Goal: Task Accomplishment & Management: Manage account settings

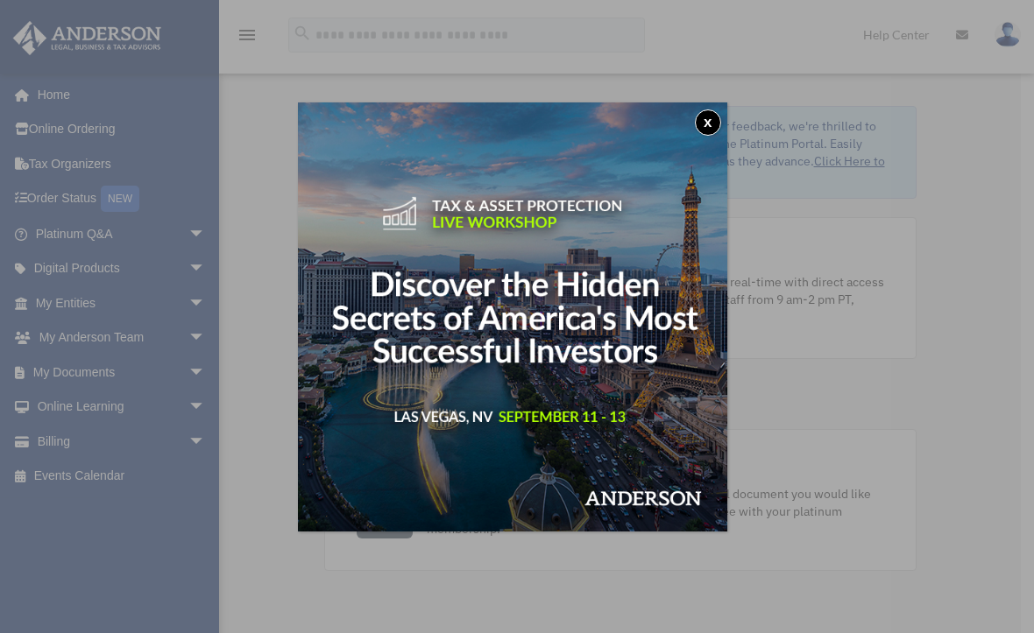
click at [711, 121] on button "x" at bounding box center [708, 122] width 26 height 26
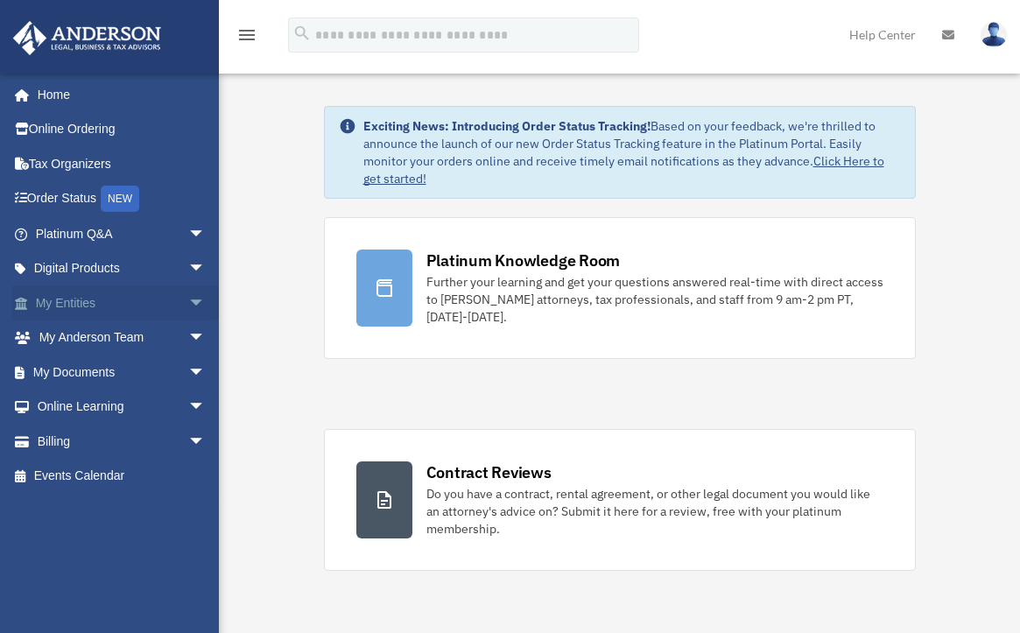
click at [188, 299] on span "arrow_drop_down" at bounding box center [205, 304] width 35 height 36
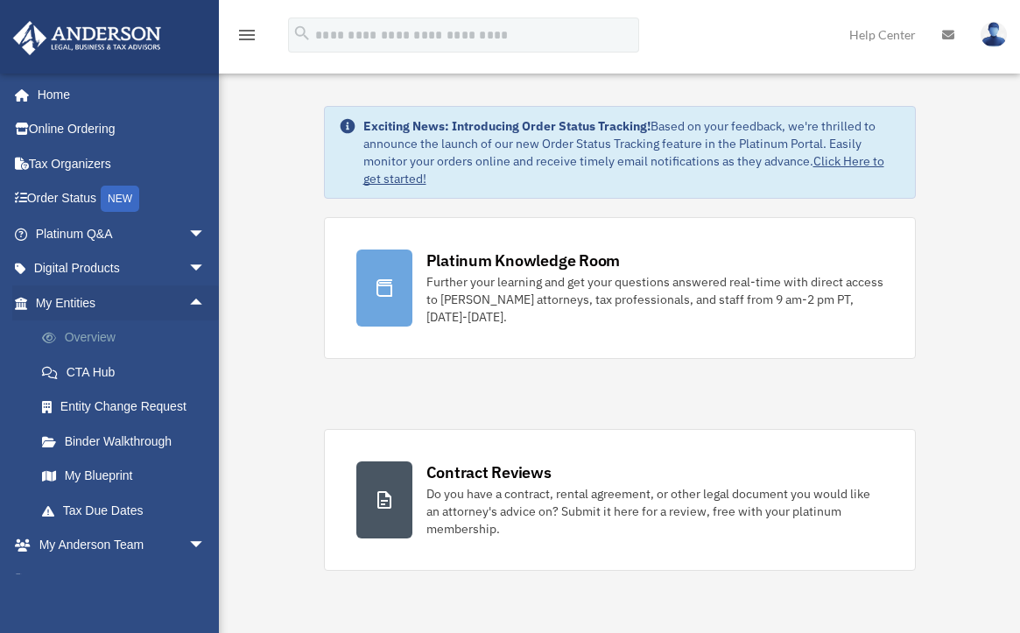
click at [158, 333] on link "Overview" at bounding box center [129, 338] width 208 height 35
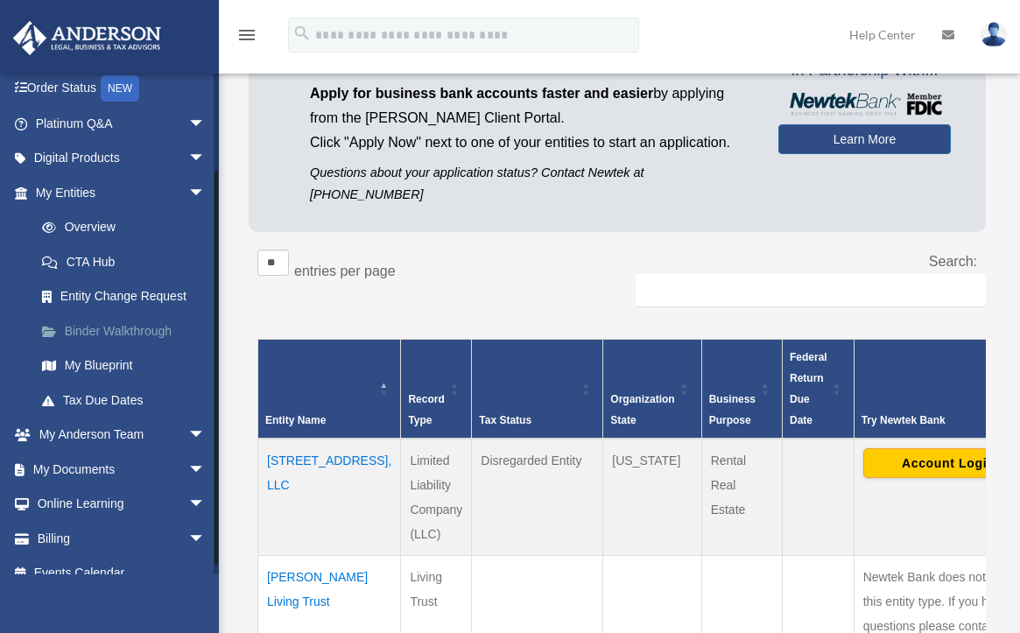
scroll to position [112, 0]
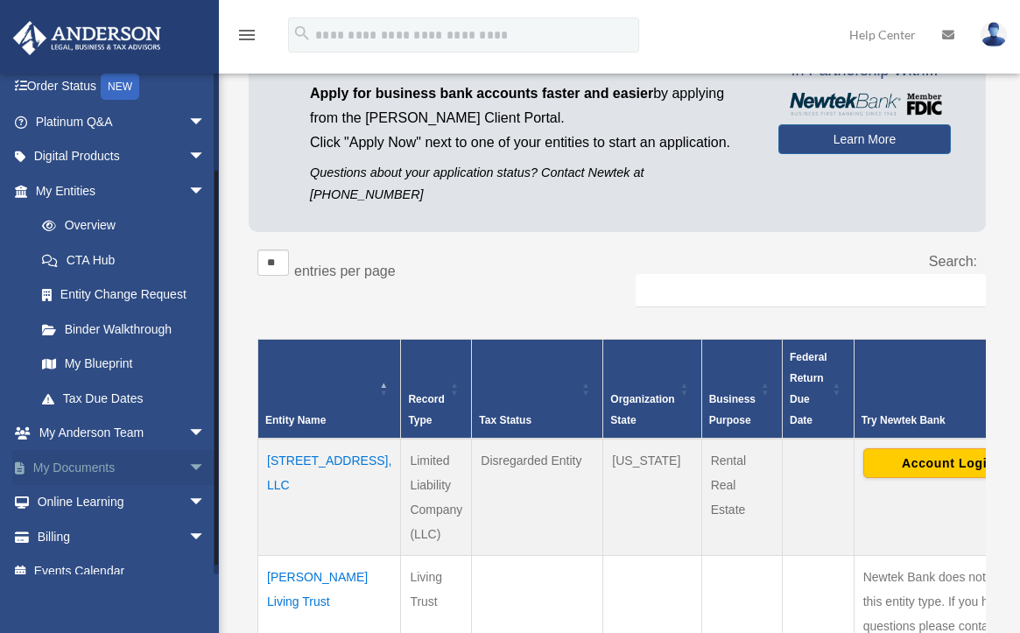
click at [188, 456] on span "arrow_drop_down" at bounding box center [205, 468] width 35 height 36
click at [74, 497] on link "Box" at bounding box center [129, 502] width 208 height 35
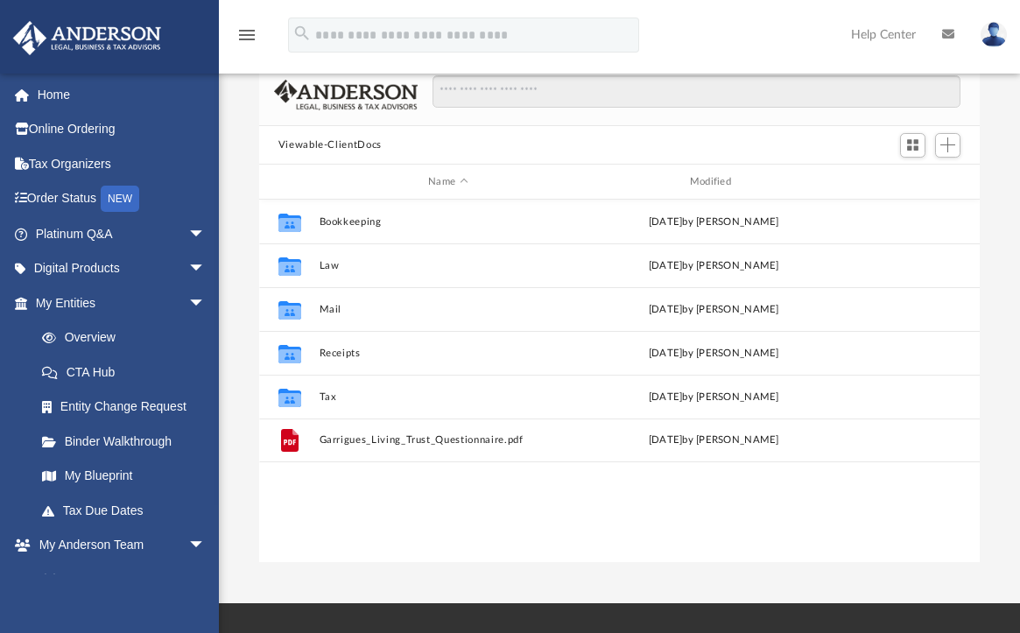
scroll to position [104, 0]
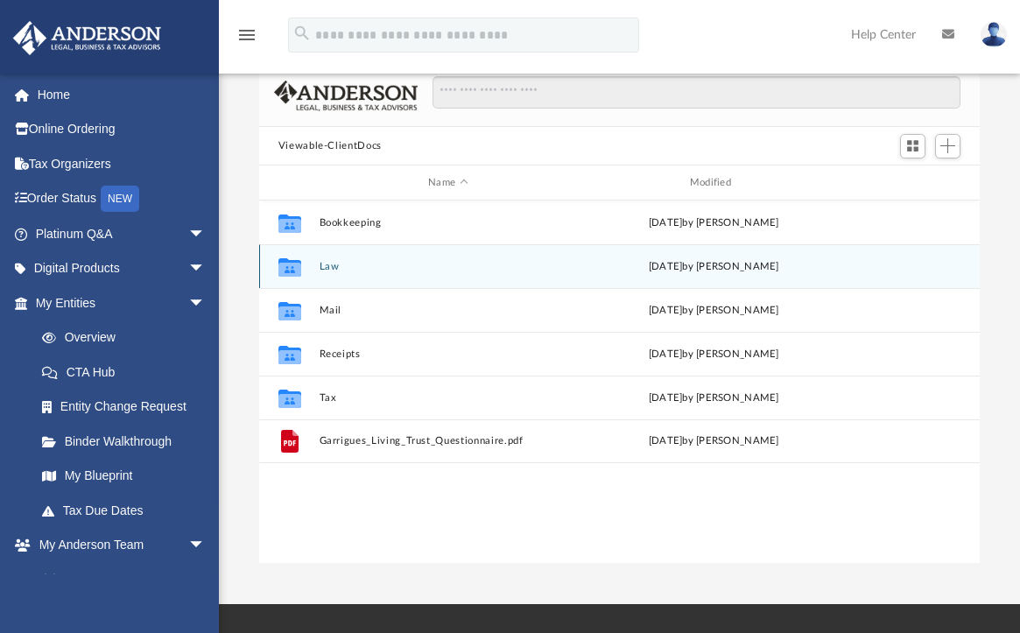
click at [333, 269] on button "Law" at bounding box center [448, 266] width 258 height 11
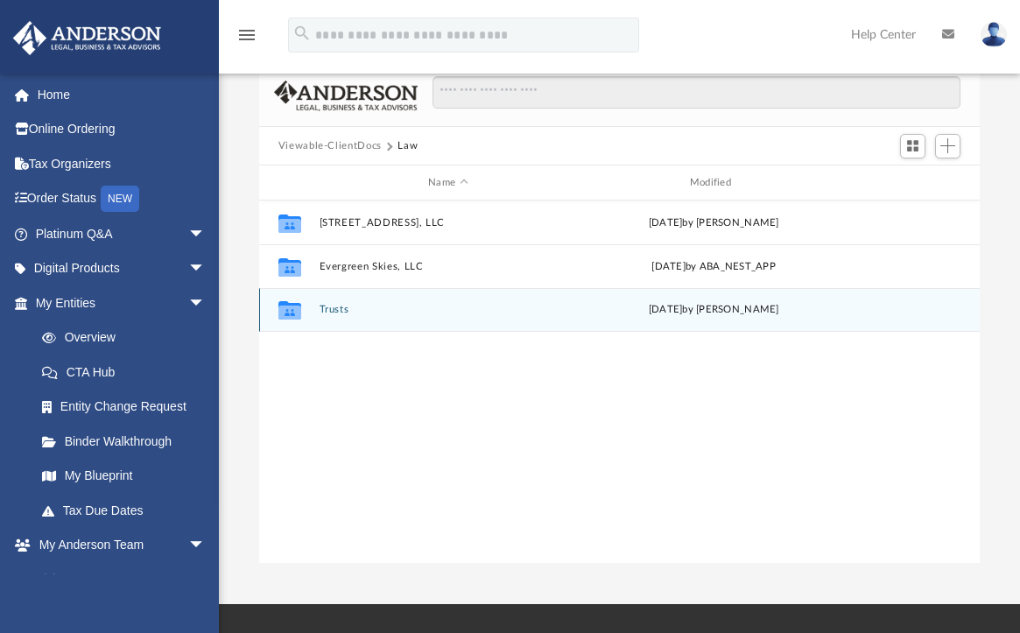
click at [335, 313] on button "Trusts" at bounding box center [448, 310] width 258 height 11
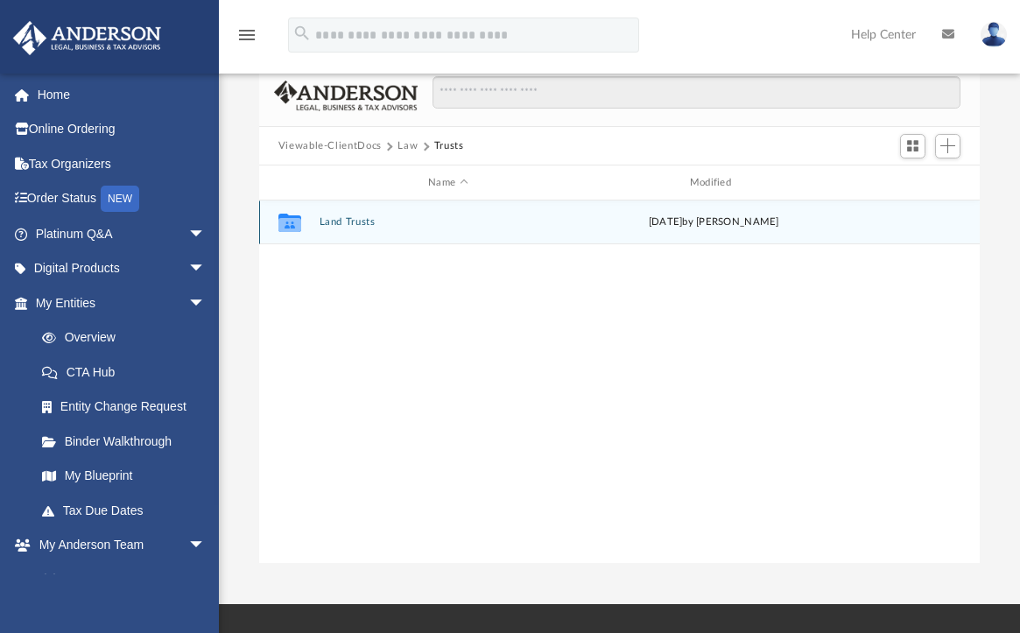
click at [343, 226] on button "Land Trusts" at bounding box center [448, 222] width 258 height 11
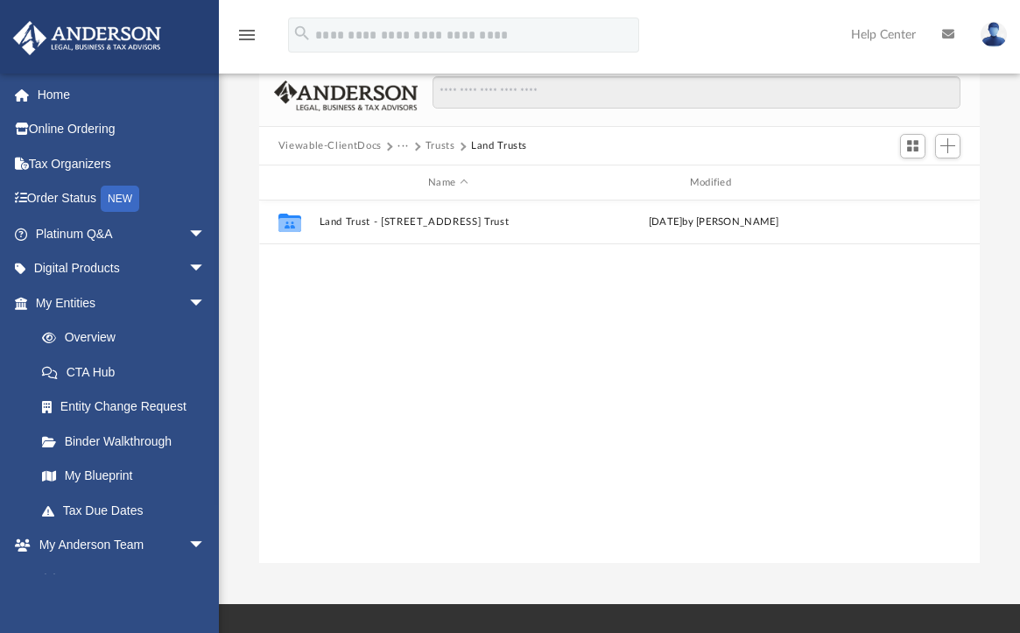
click at [434, 149] on button "Trusts" at bounding box center [441, 146] width 30 height 16
click at [403, 147] on button "Law" at bounding box center [408, 146] width 20 height 16
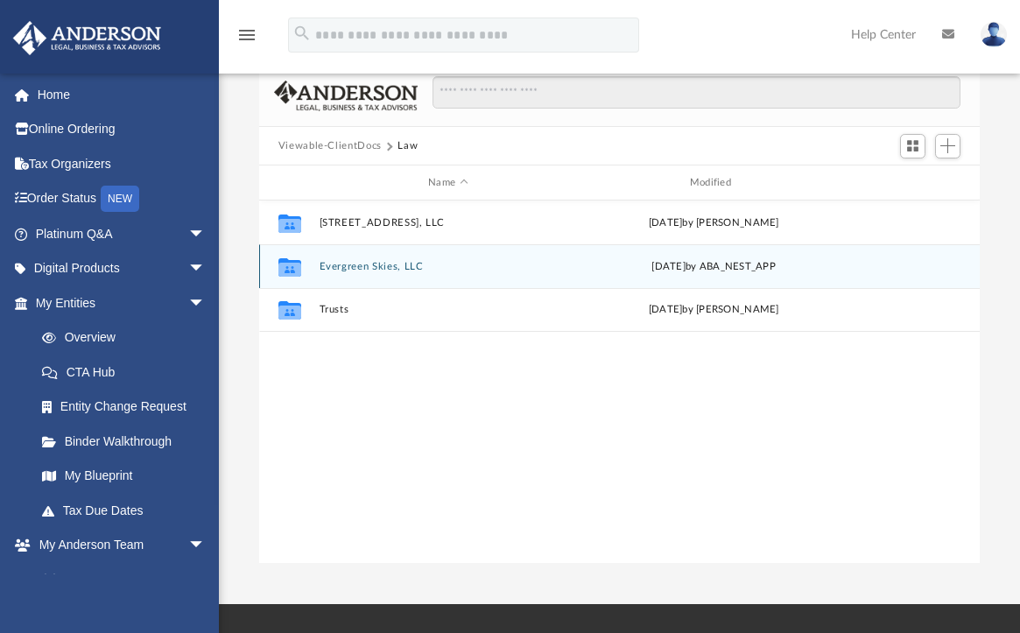
click at [354, 268] on button "Evergreen Skies, LLC" at bounding box center [448, 266] width 258 height 11
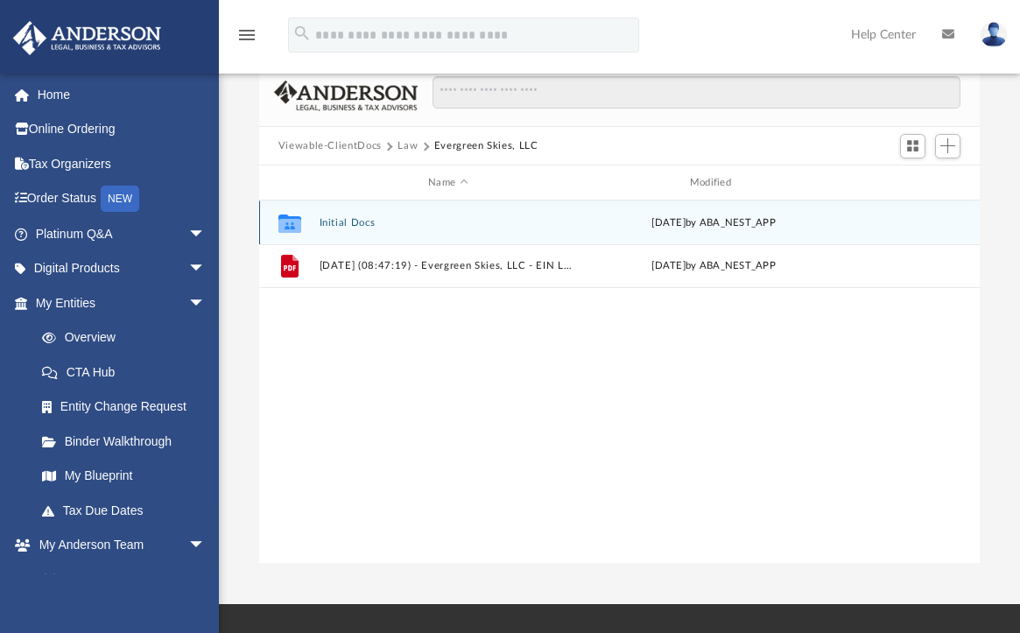
click at [349, 225] on button "Initial Docs" at bounding box center [448, 222] width 258 height 11
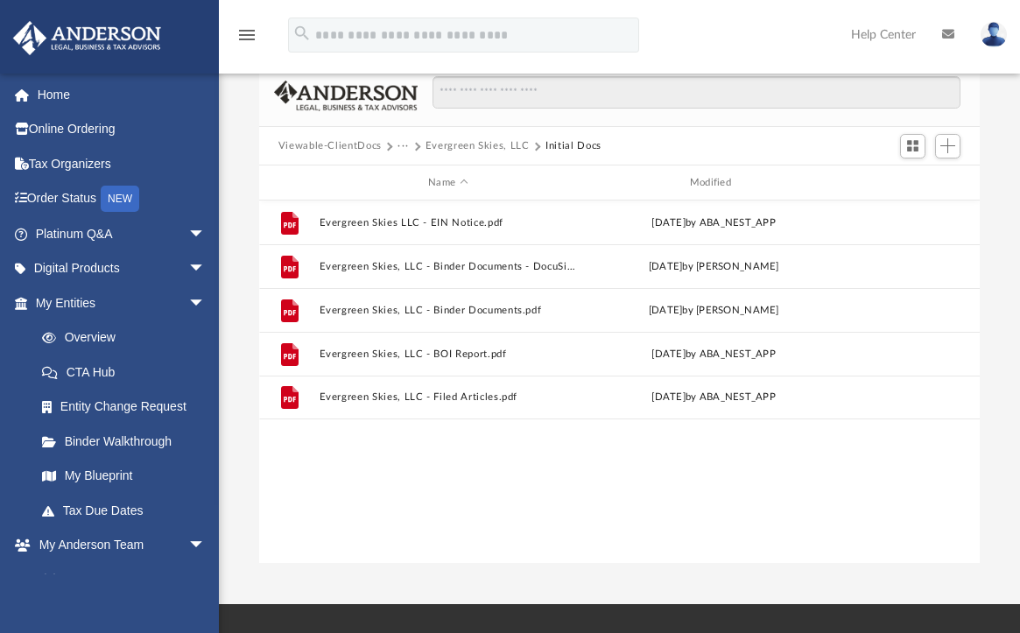
click at [357, 145] on button "Viewable-ClientDocs" at bounding box center [330, 146] width 103 height 16
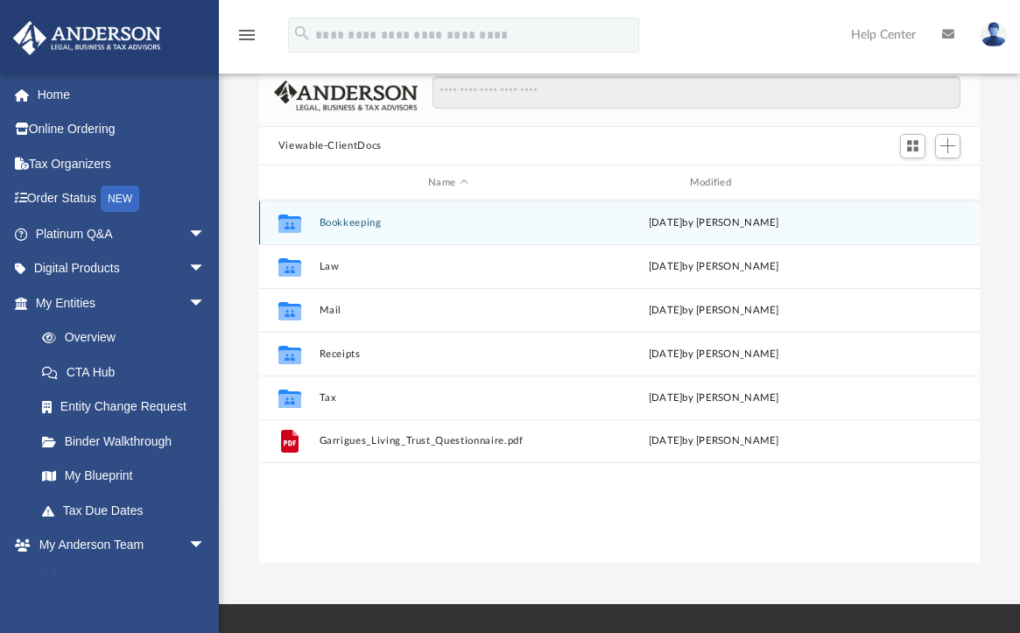
click at [336, 224] on button "Bookkeeping" at bounding box center [448, 222] width 258 height 11
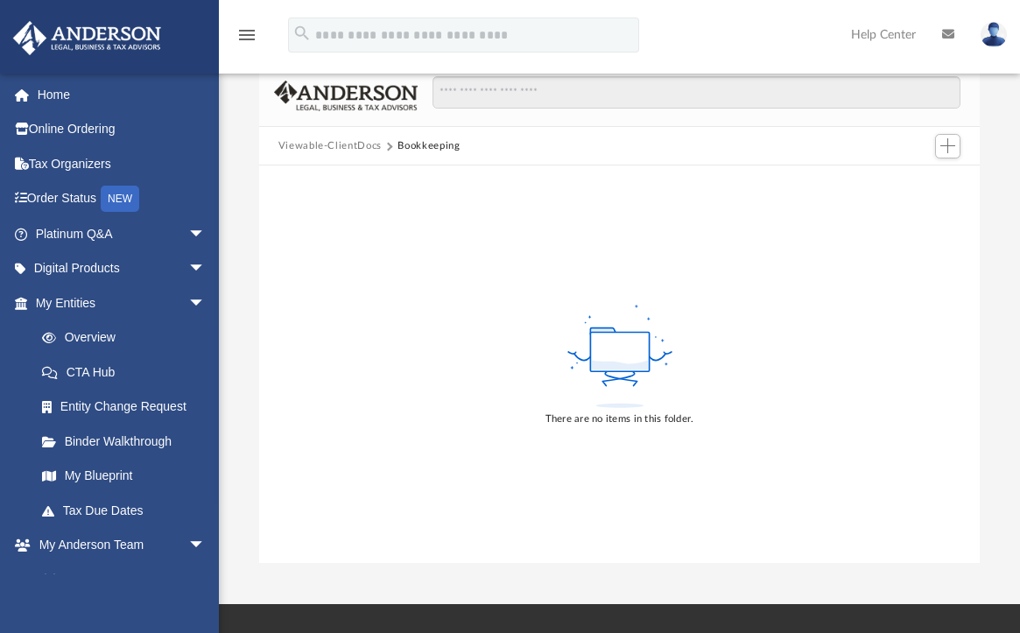
click at [346, 148] on button "Viewable-ClientDocs" at bounding box center [330, 146] width 103 height 16
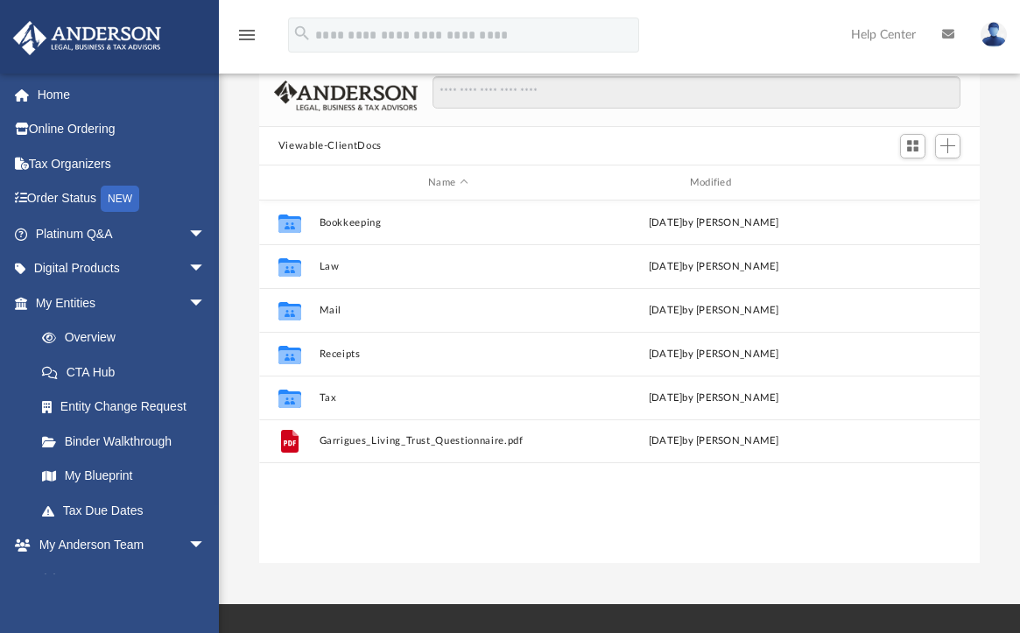
scroll to position [385, 708]
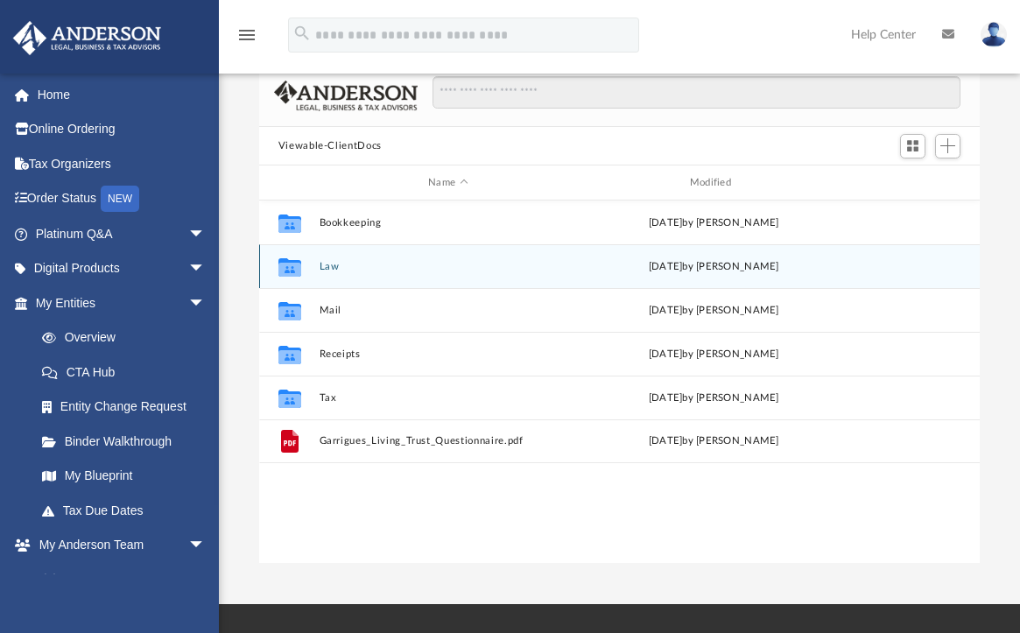
click at [324, 265] on button "Law" at bounding box center [448, 266] width 258 height 11
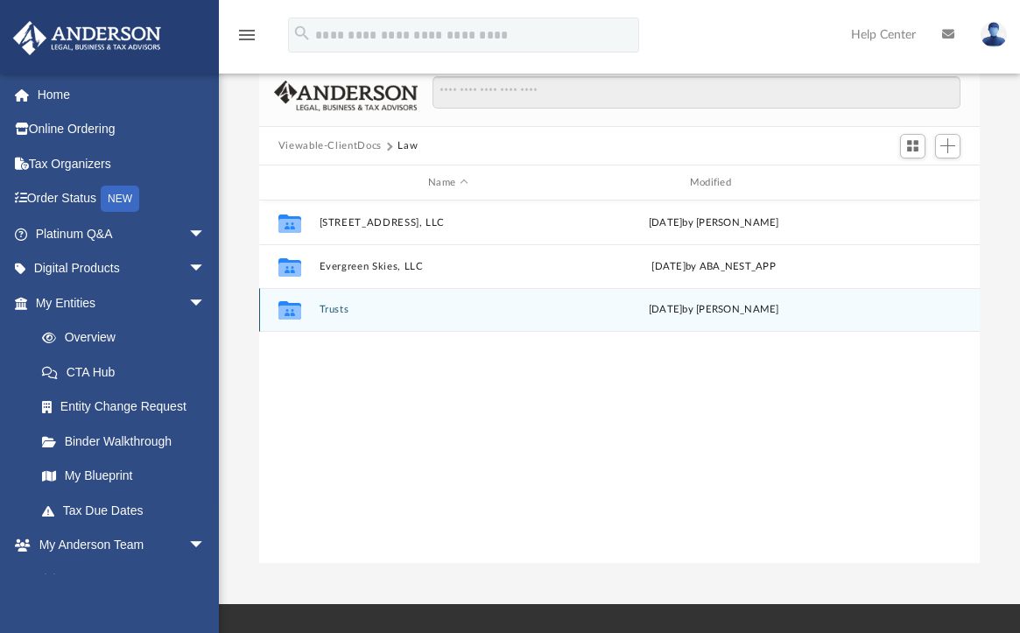
click at [331, 308] on button "Trusts" at bounding box center [448, 310] width 258 height 11
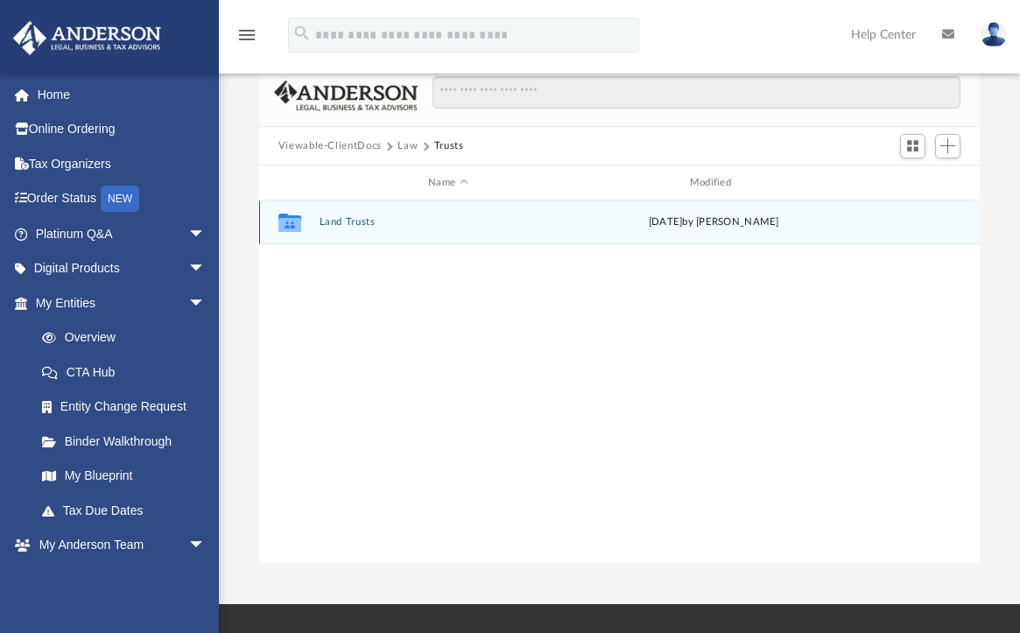
click at [340, 223] on button "Land Trusts" at bounding box center [448, 222] width 258 height 11
click at [340, 223] on button "Land Trust - 9104 158th St Trust" at bounding box center [448, 222] width 258 height 11
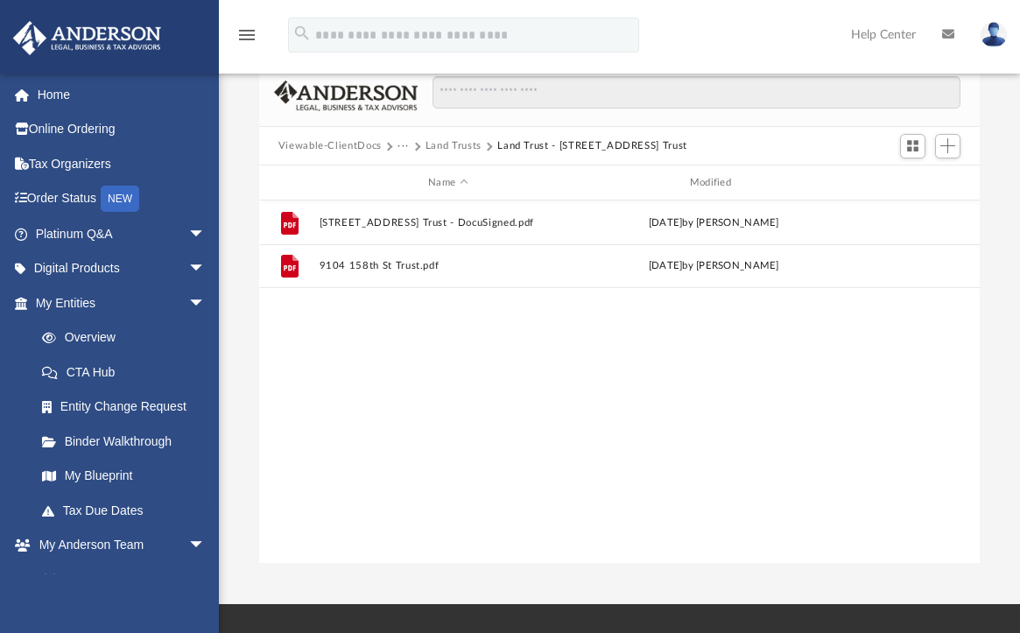
click at [445, 143] on button "Land Trusts" at bounding box center [454, 146] width 56 height 16
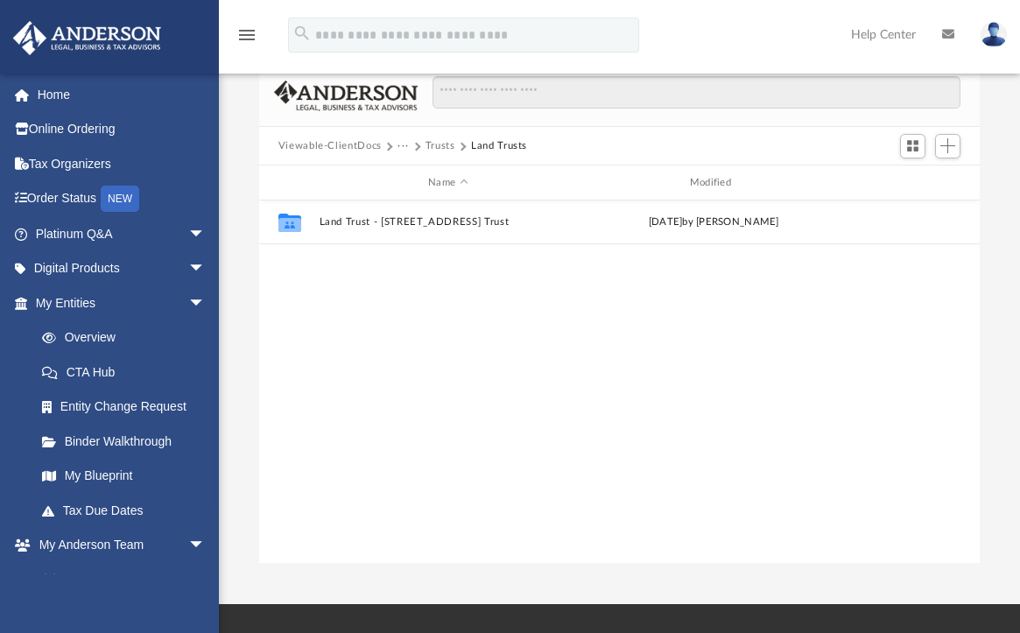
click at [445, 143] on button "Trusts" at bounding box center [441, 146] width 30 height 16
click at [409, 142] on button "Law" at bounding box center [408, 146] width 20 height 16
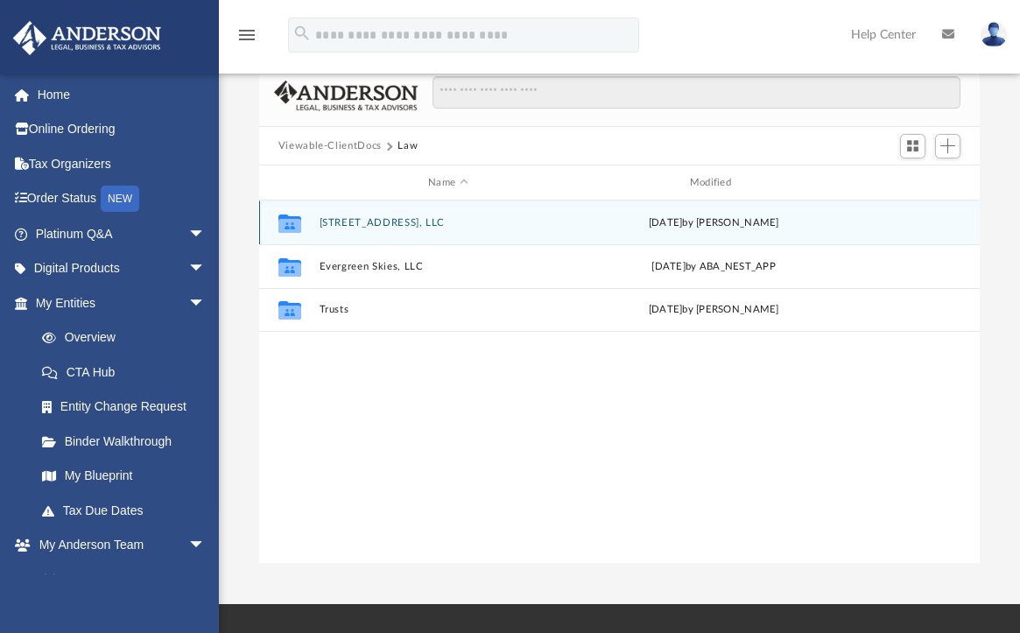
click at [362, 220] on button "9104 158th St, LLC" at bounding box center [448, 222] width 258 height 11
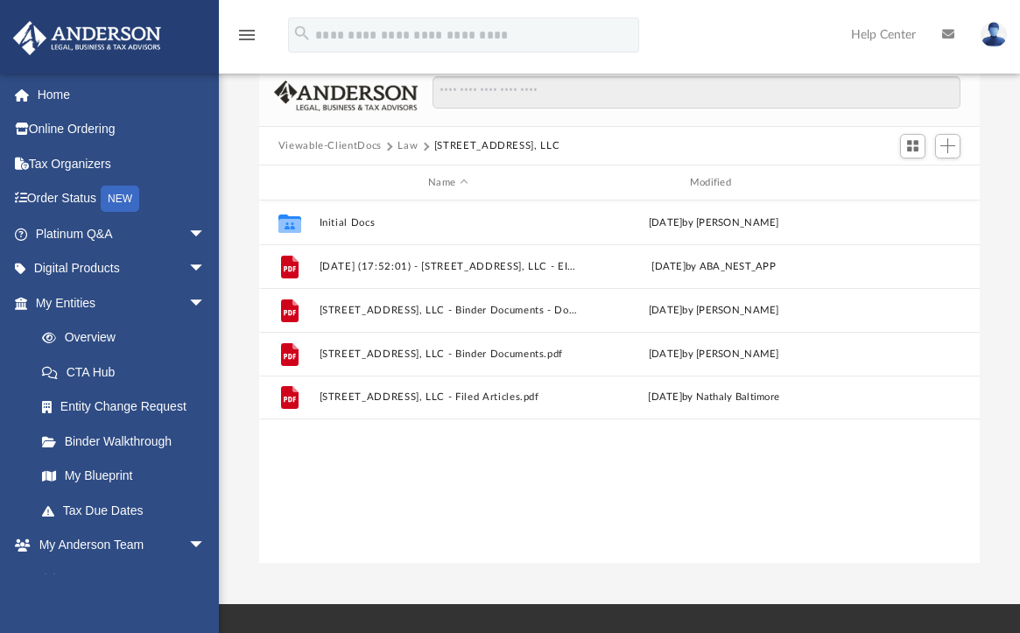
click at [405, 148] on button "Law" at bounding box center [408, 146] width 20 height 16
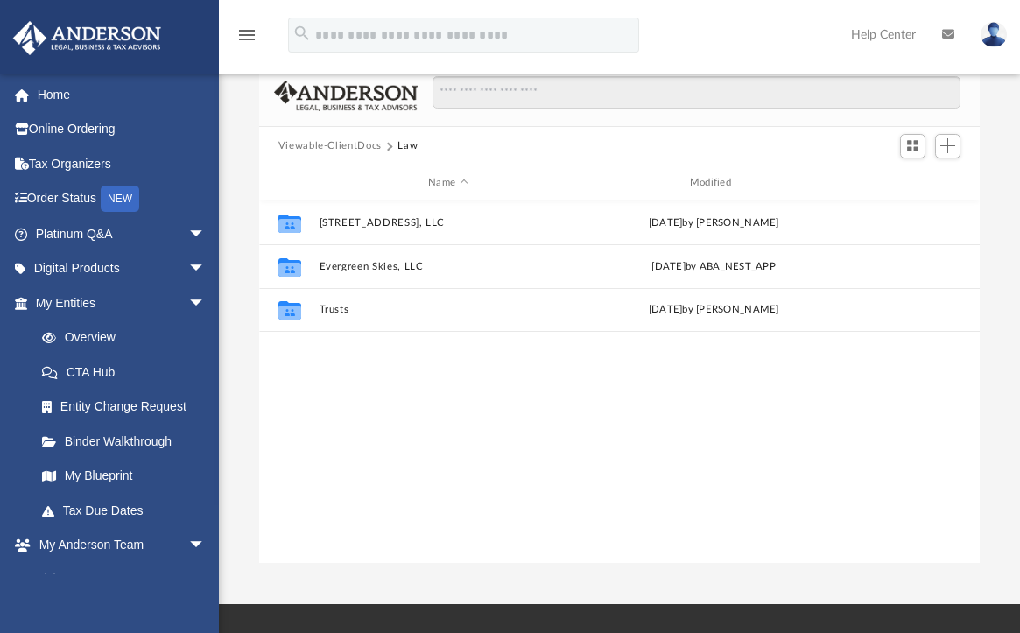
click at [350, 144] on button "Viewable-ClientDocs" at bounding box center [330, 146] width 103 height 16
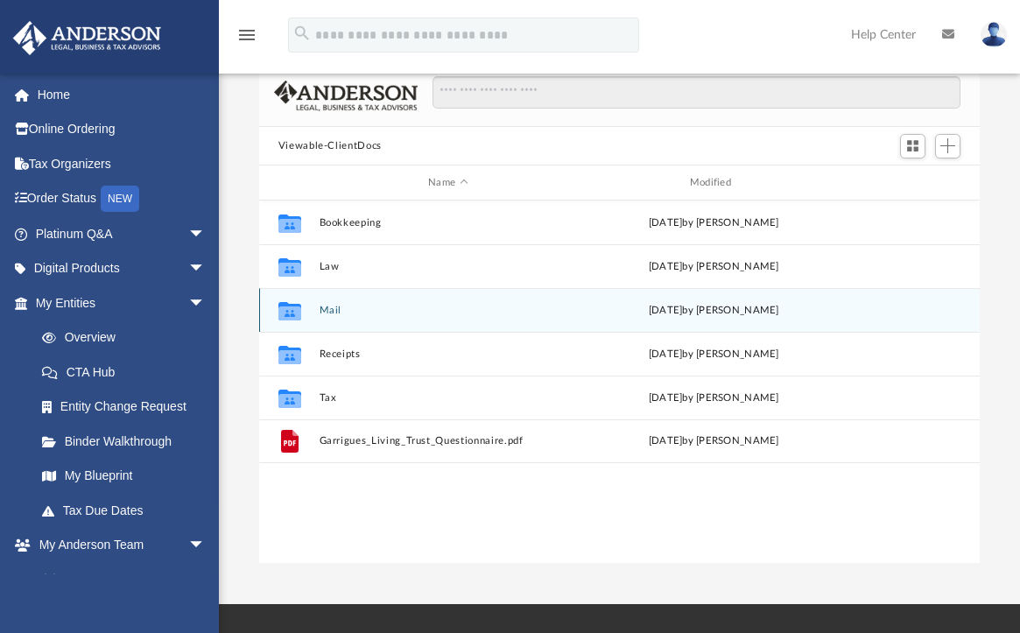
click at [334, 307] on button "Mail" at bounding box center [448, 310] width 258 height 11
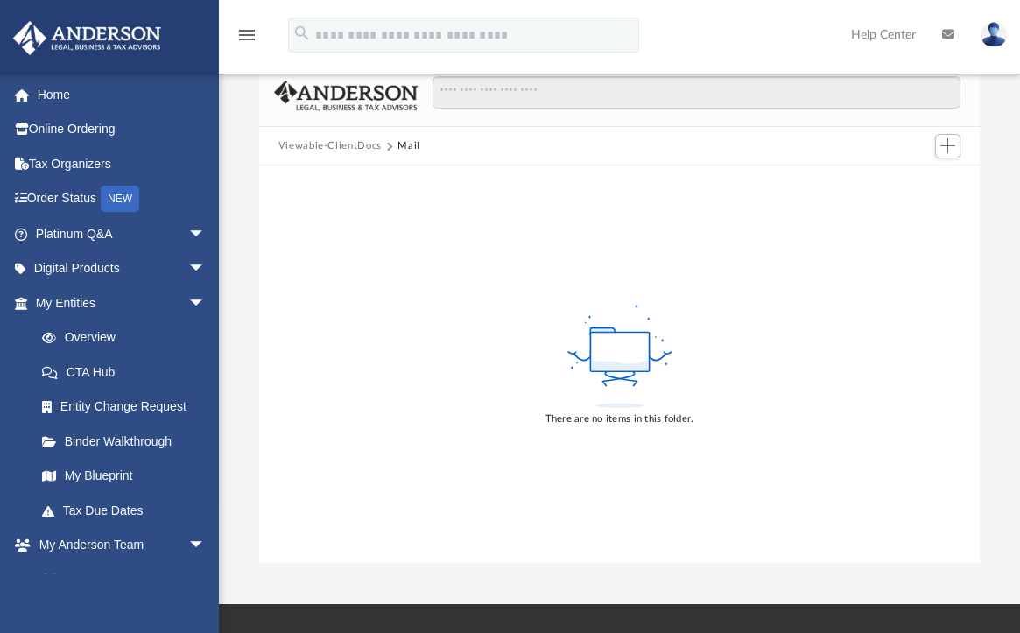
click at [357, 143] on button "Viewable-ClientDocs" at bounding box center [330, 146] width 103 height 16
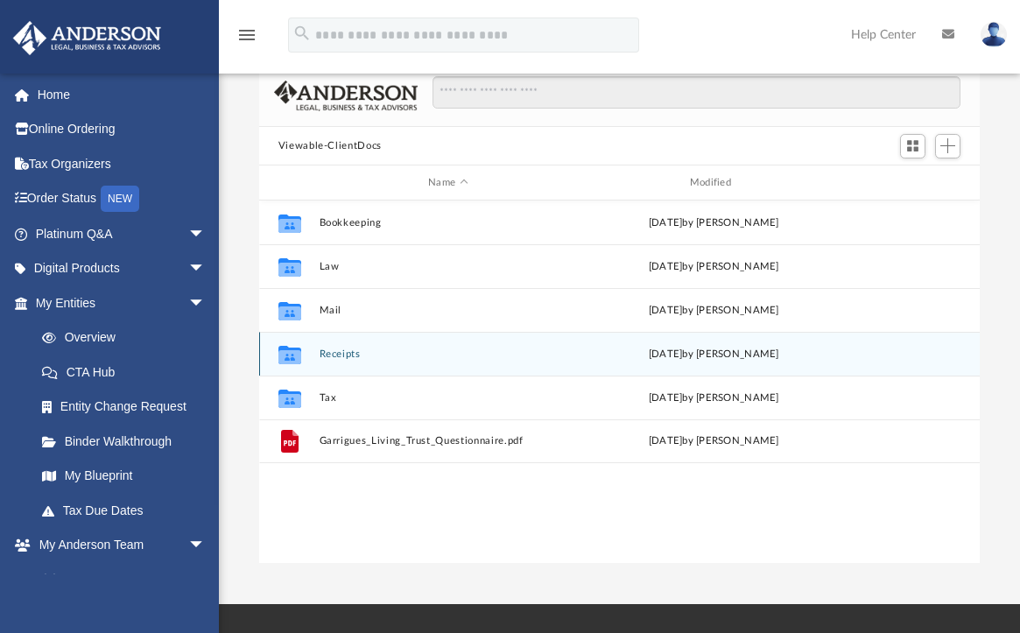
click at [335, 358] on button "Receipts" at bounding box center [448, 354] width 258 height 11
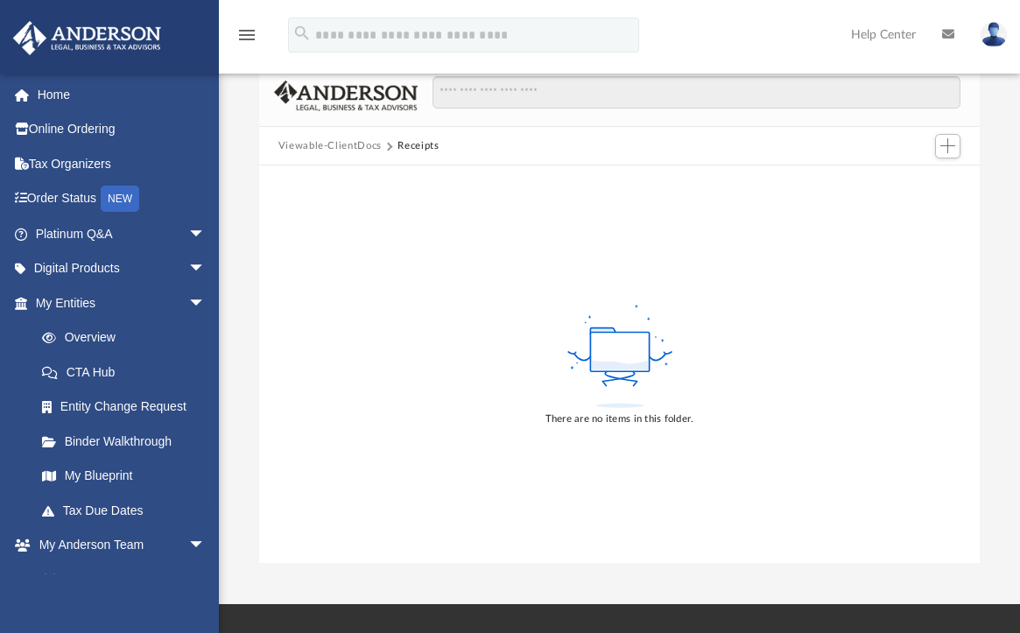
click at [328, 148] on button "Viewable-ClientDocs" at bounding box center [330, 146] width 103 height 16
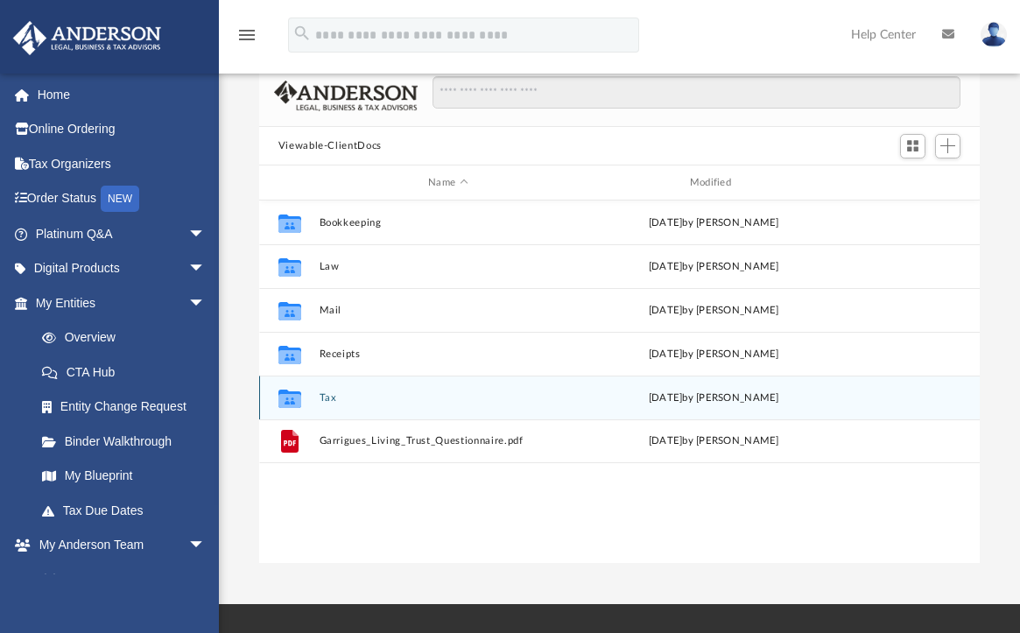
click at [333, 400] on button "Tax" at bounding box center [448, 397] width 258 height 11
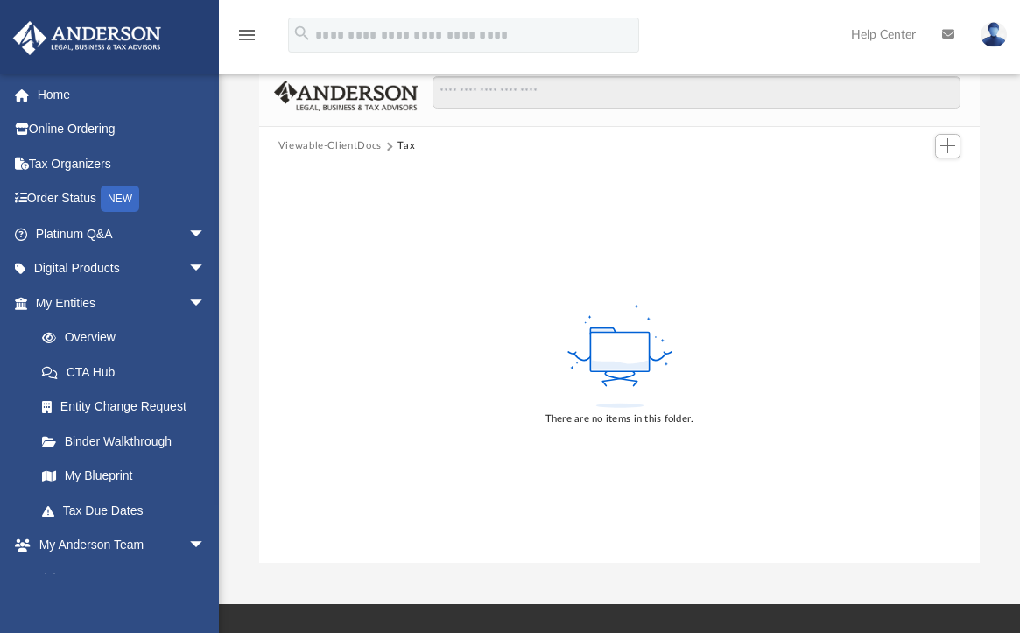
click at [350, 150] on button "Viewable-ClientDocs" at bounding box center [330, 146] width 103 height 16
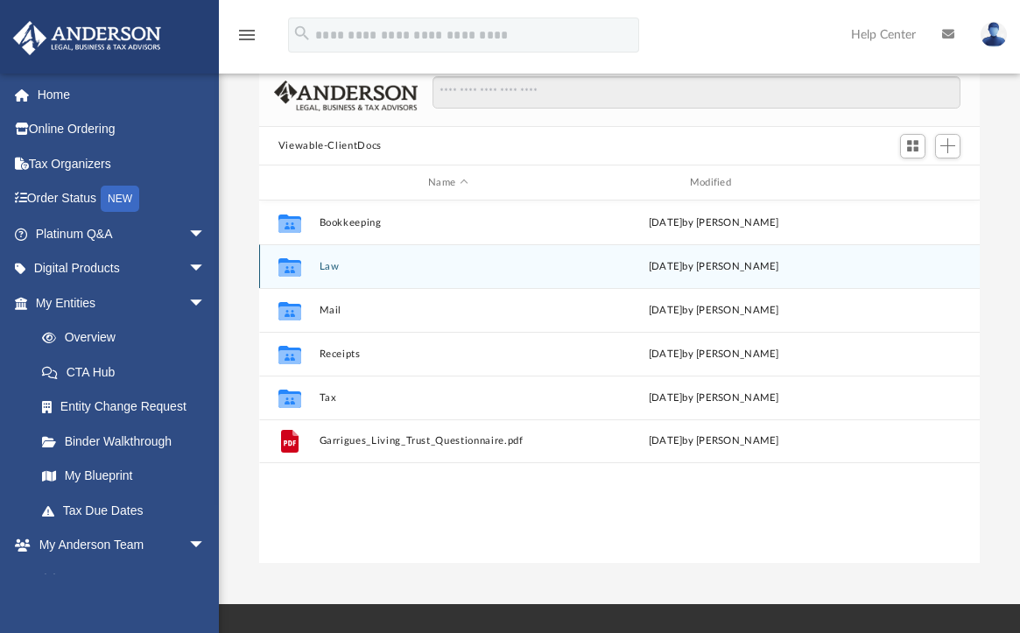
click at [335, 265] on button "Law" at bounding box center [448, 266] width 258 height 11
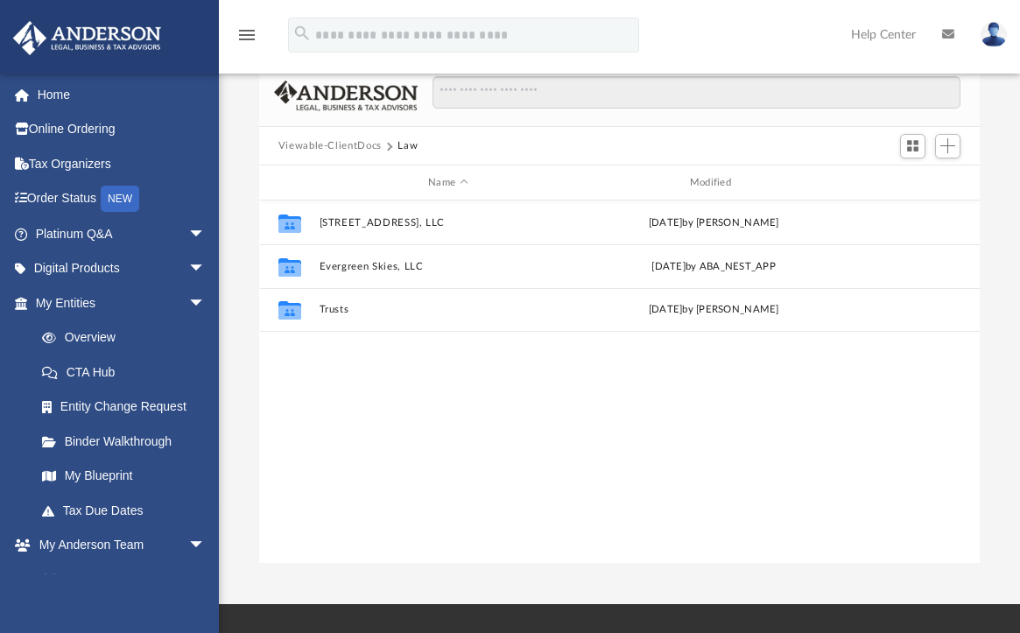
click at [368, 366] on div "Collaborated Folder 9104 158th St, LLC Sat Apr 19 2025 by Brandon Garrigues Col…" at bounding box center [620, 383] width 722 height 364
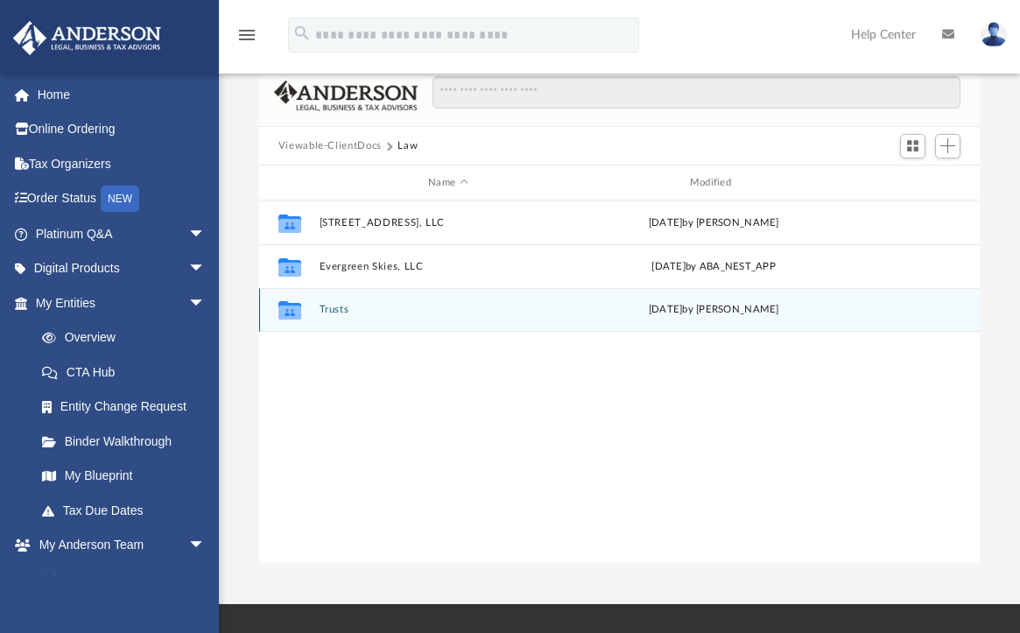
click at [339, 308] on button "Trusts" at bounding box center [448, 310] width 258 height 11
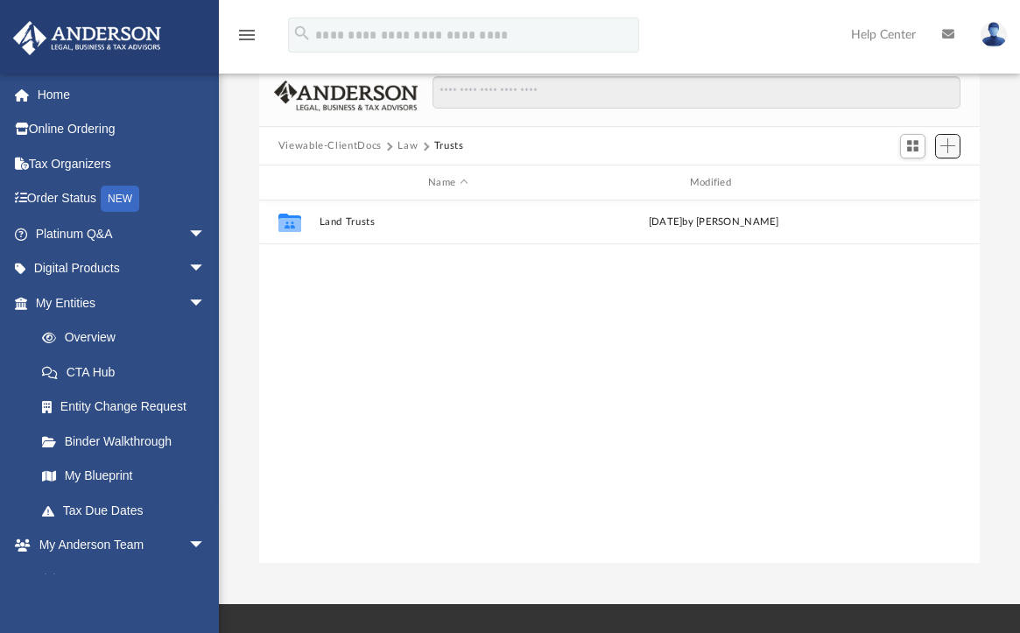
click at [951, 152] on span "Add" at bounding box center [948, 145] width 15 height 15
click at [909, 205] on li "New Folder" at bounding box center [923, 208] width 56 height 18
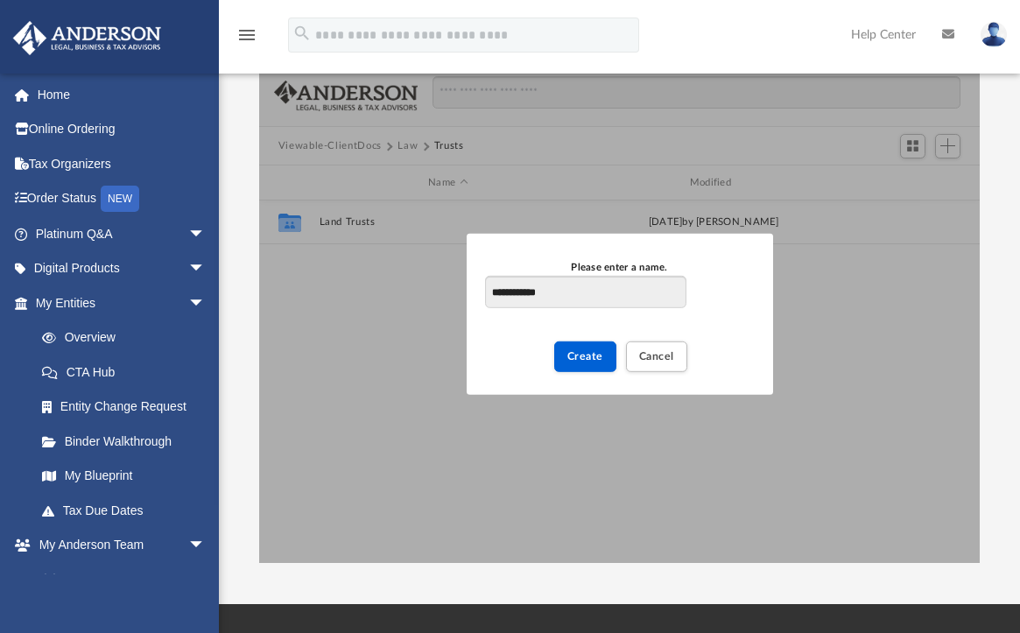
click at [491, 291] on input "**********" at bounding box center [585, 292] width 201 height 33
type input "**********"
click at [583, 357] on span "Create" at bounding box center [586, 356] width 36 height 11
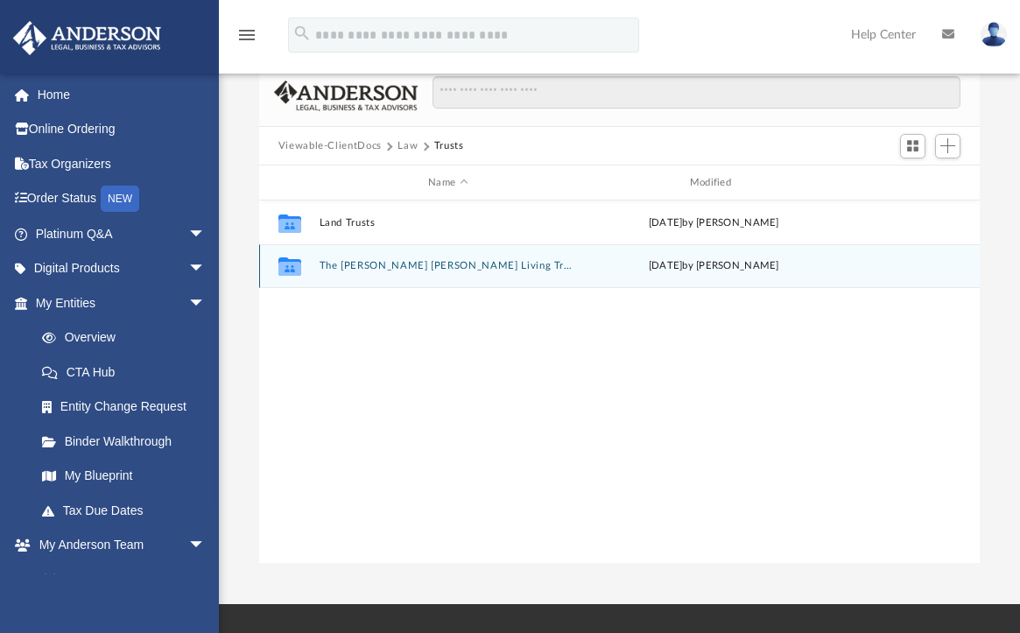
click at [428, 270] on button "The Brandon Thomas Garrigues Living Trust" at bounding box center [448, 266] width 258 height 11
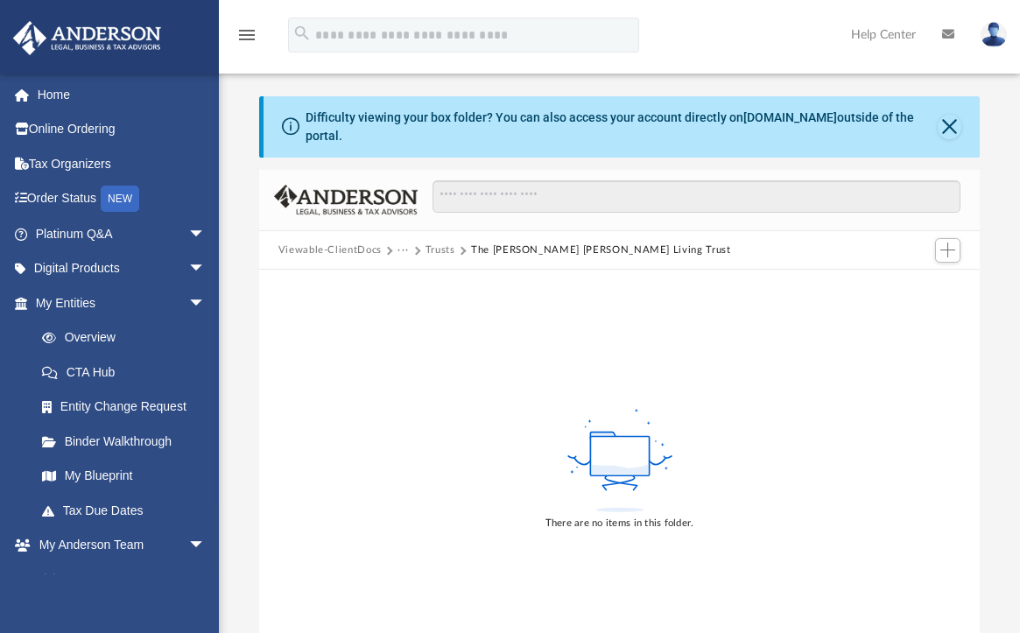
scroll to position [0, 0]
click at [438, 254] on button "Trusts" at bounding box center [441, 251] width 30 height 16
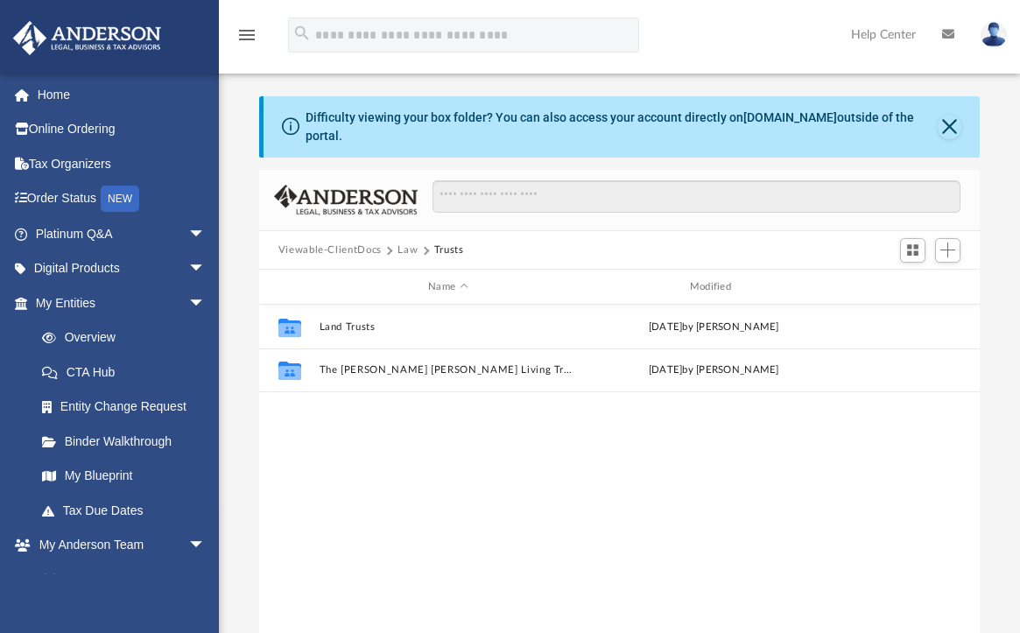
scroll to position [385, 708]
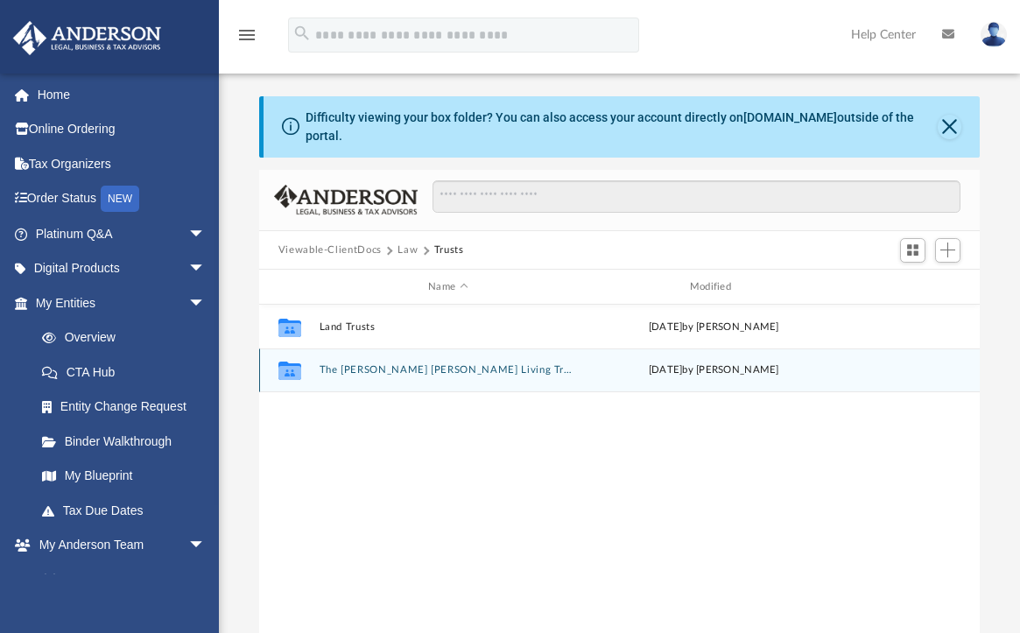
click at [386, 369] on button "The Brandon Thomas Garrigues Living Trust" at bounding box center [448, 370] width 258 height 11
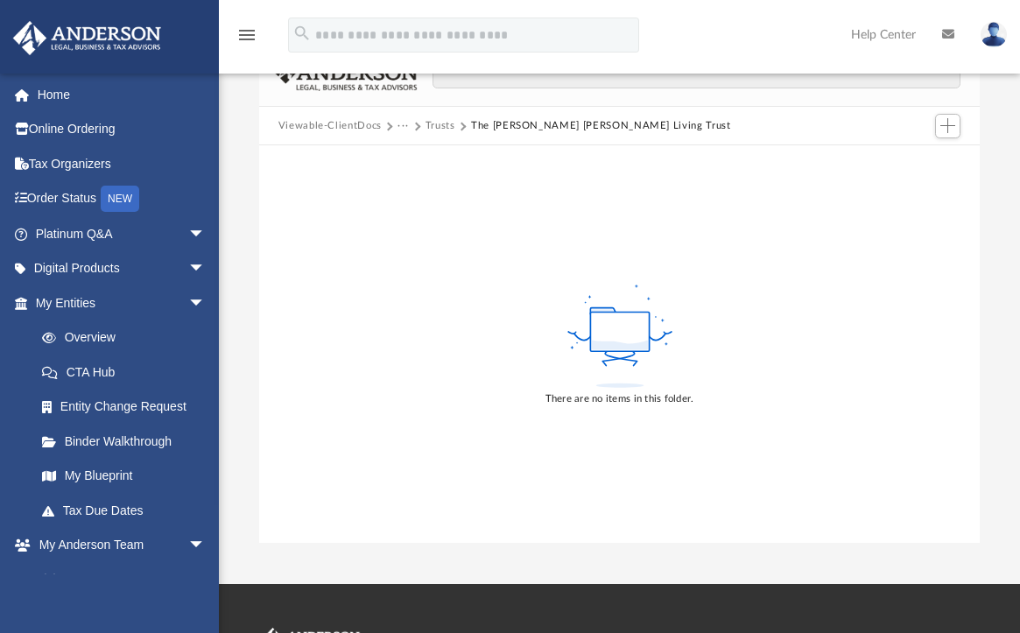
scroll to position [125, 0]
click at [495, 335] on div "There are no items in this folder." at bounding box center [620, 344] width 722 height 398
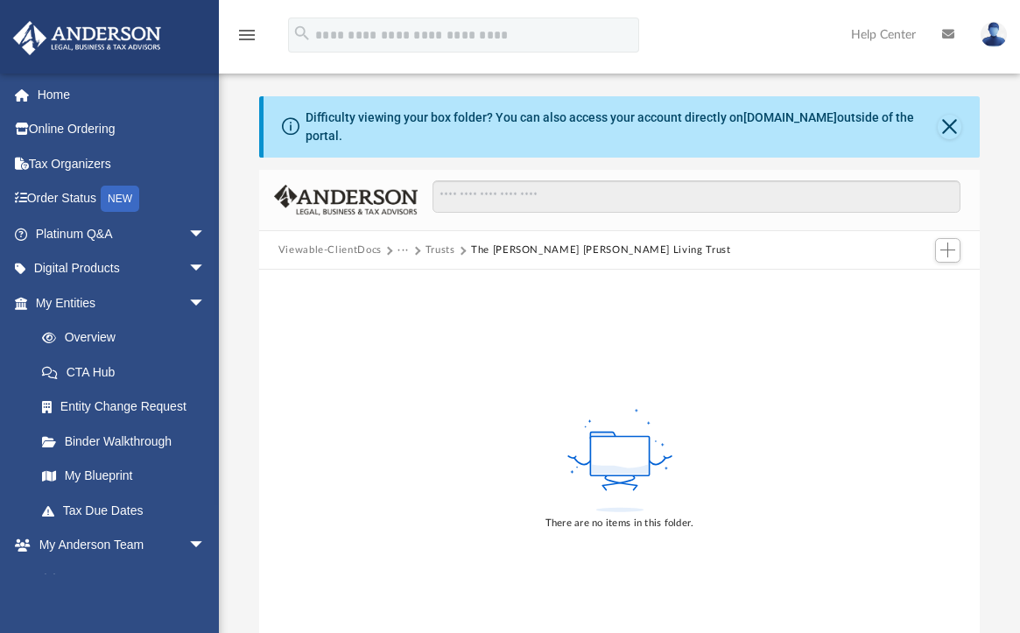
scroll to position [0, 0]
click at [950, 246] on span "Add" at bounding box center [948, 250] width 15 height 15
click at [914, 286] on li "Upload" at bounding box center [923, 285] width 56 height 18
